Goal: Find specific page/section: Find specific page/section

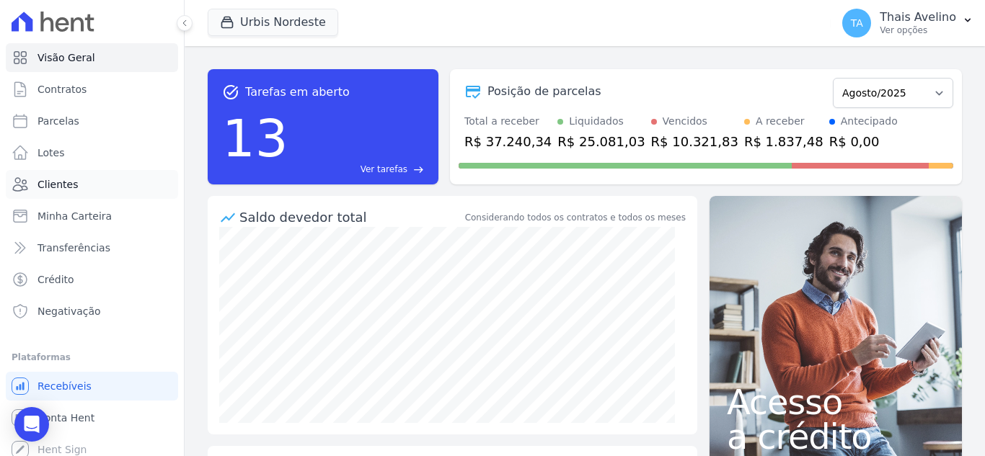
click at [65, 178] on span "Clientes" at bounding box center [57, 184] width 40 height 14
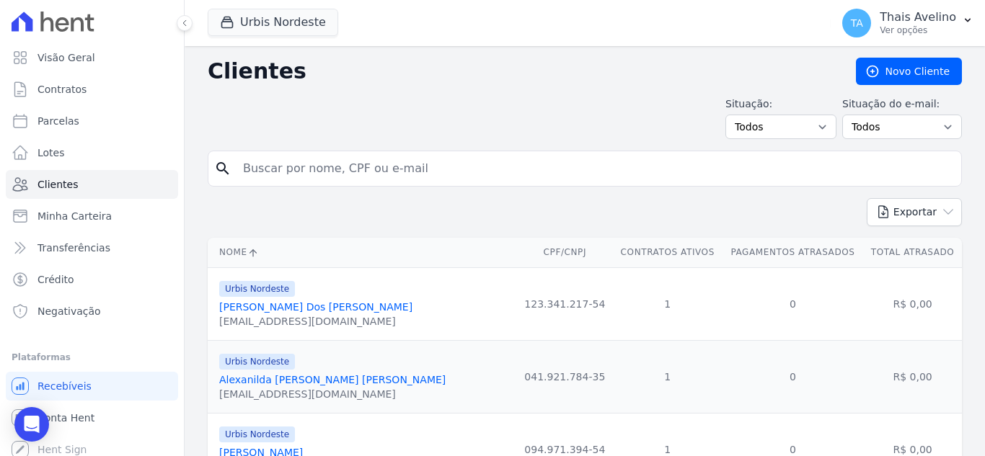
click at [330, 174] on input "search" at bounding box center [594, 168] width 721 height 29
type input "i"
type input "jarbelly"
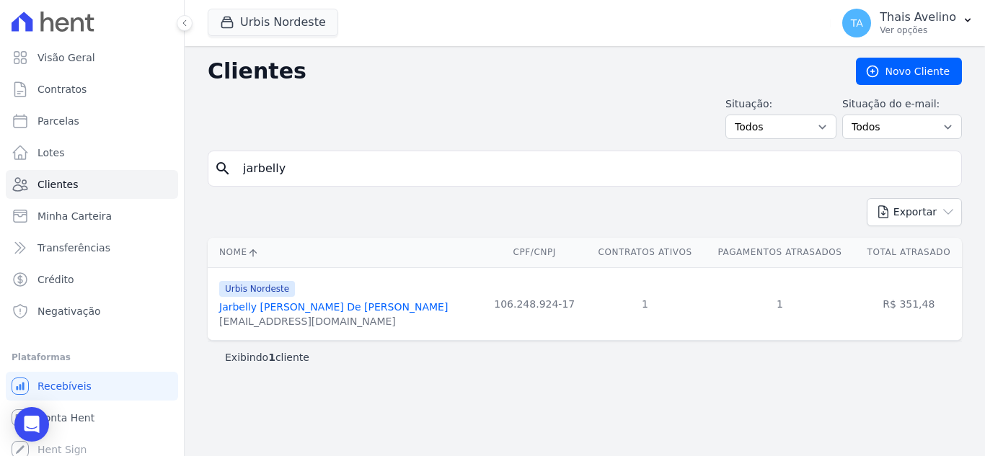
click at [305, 303] on link "Jarbelly [PERSON_NAME] De [PERSON_NAME]" at bounding box center [333, 307] width 229 height 12
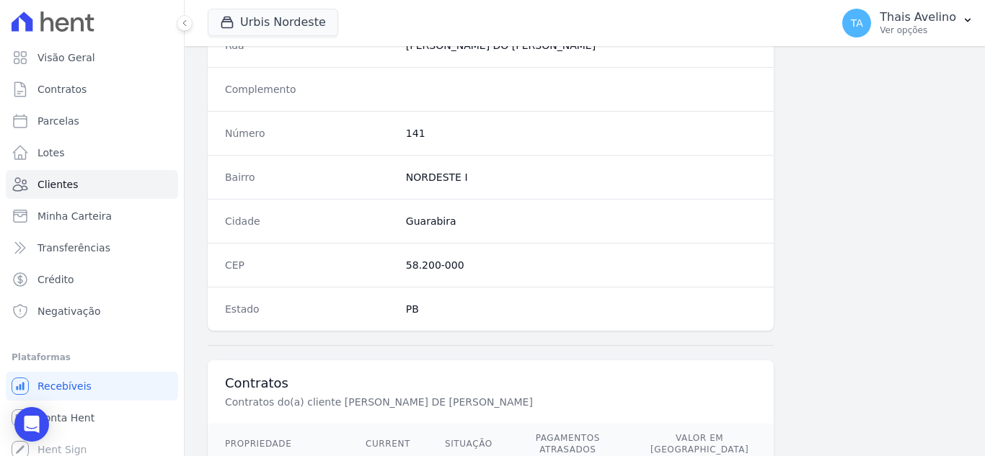
scroll to position [893, 0]
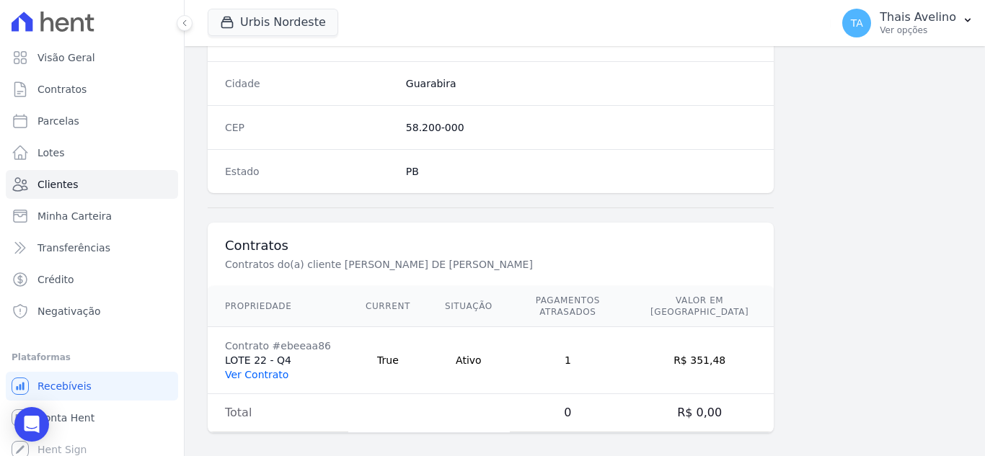
click at [268, 369] on link "Ver Contrato" at bounding box center [256, 375] width 63 height 12
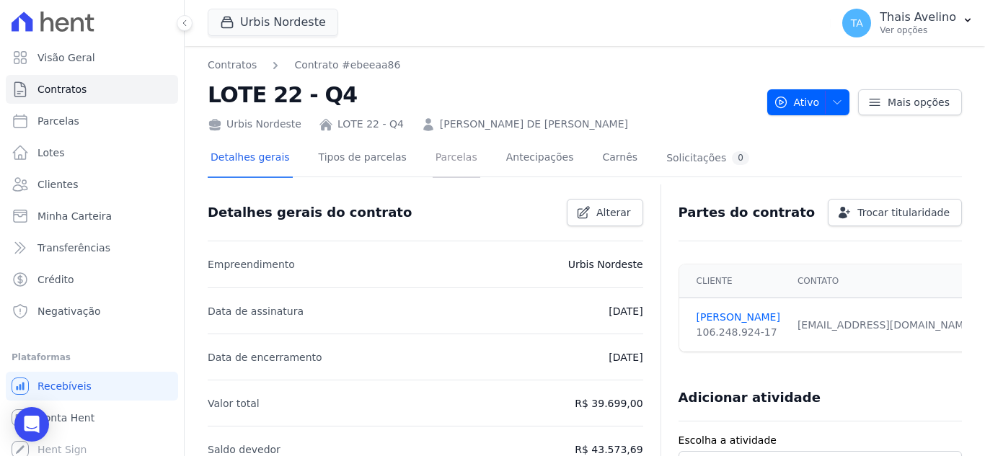
click at [437, 167] on link "Parcelas" at bounding box center [457, 159] width 48 height 38
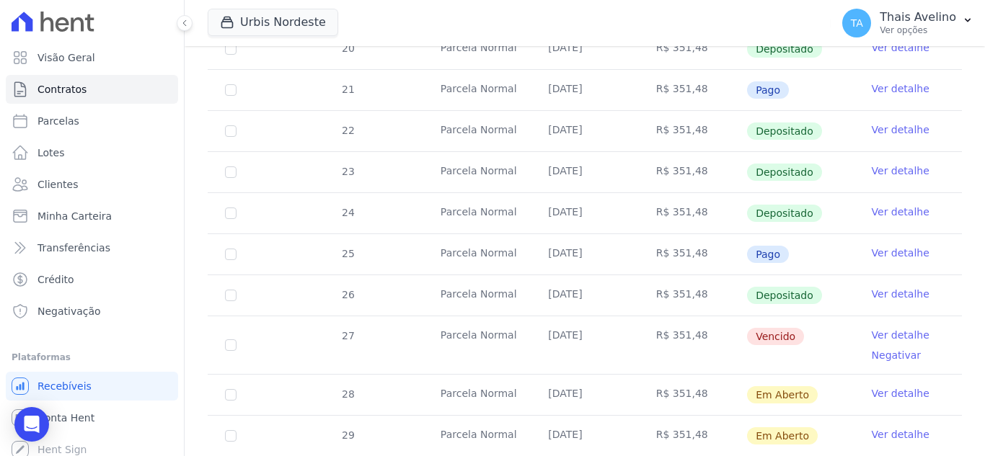
scroll to position [361, 0]
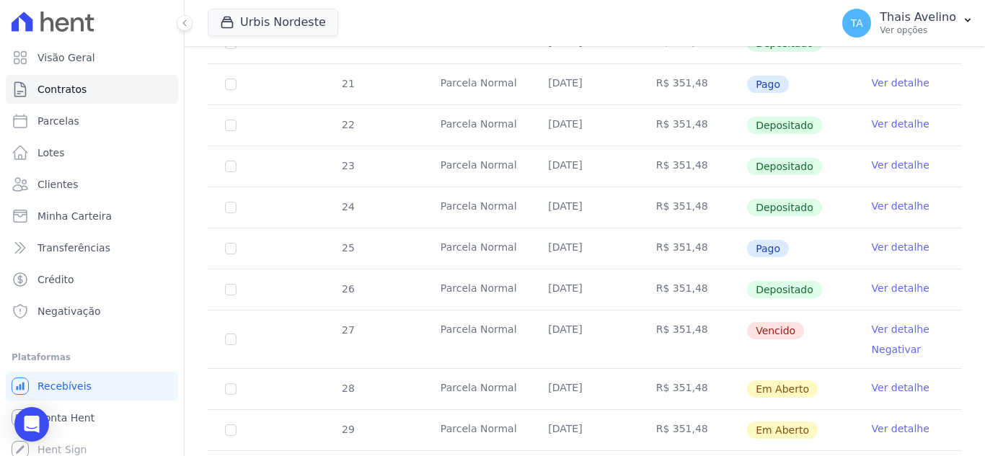
click at [887, 322] on link "Ver detalhe" at bounding box center [901, 329] width 58 height 14
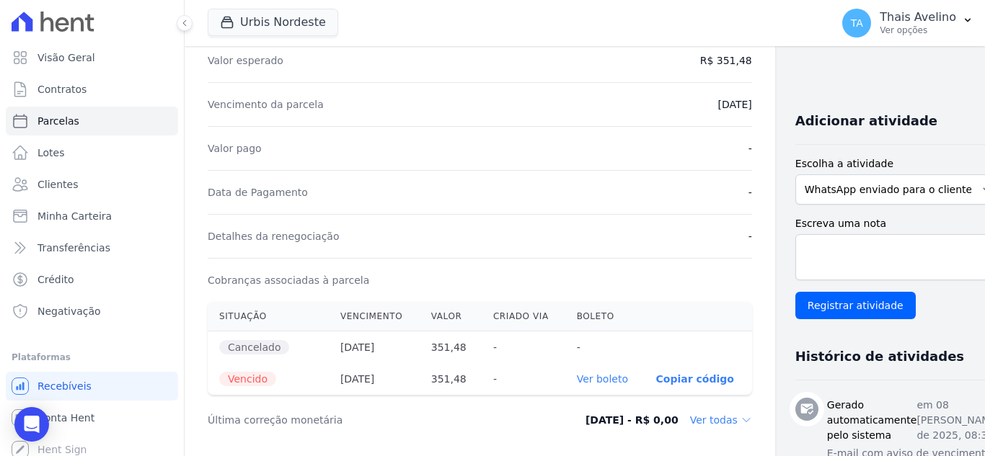
scroll to position [361, 0]
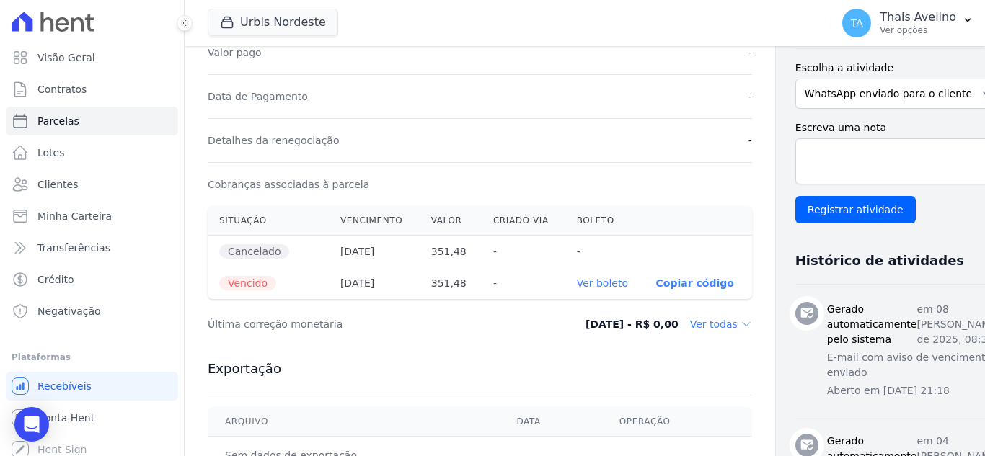
click at [577, 284] on link "Ver boleto" at bounding box center [602, 284] width 51 height 12
